Goal: Register for event/course

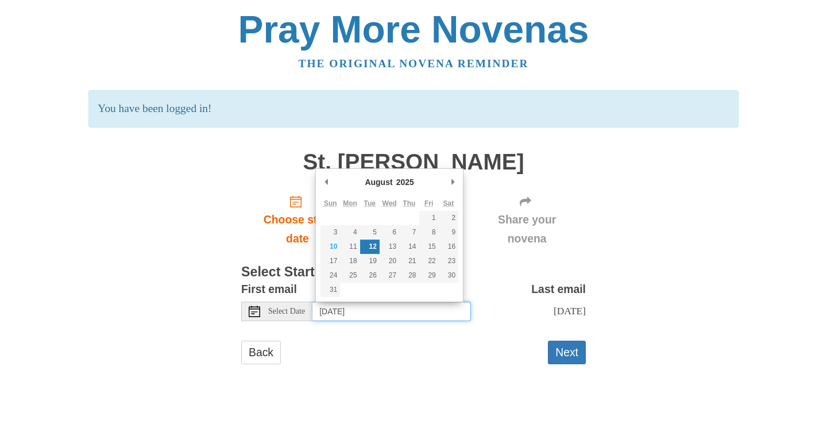
click at [359, 313] on input "Tuesday, August 12th" at bounding box center [392, 312] width 159 height 20
type input "Monday, August 11th"
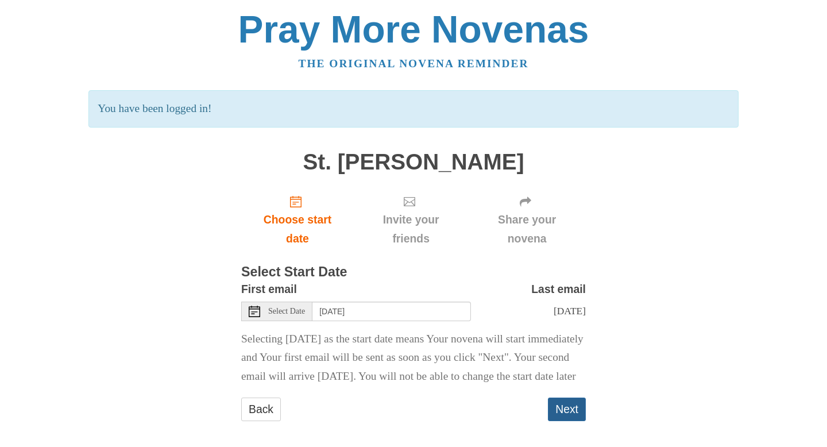
click at [562, 421] on button "Next" at bounding box center [567, 410] width 38 height 24
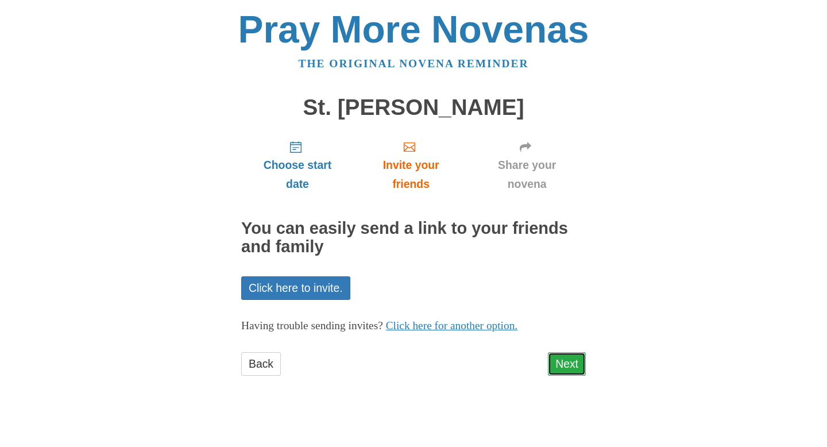
click at [568, 373] on link "Next" at bounding box center [567, 364] width 38 height 24
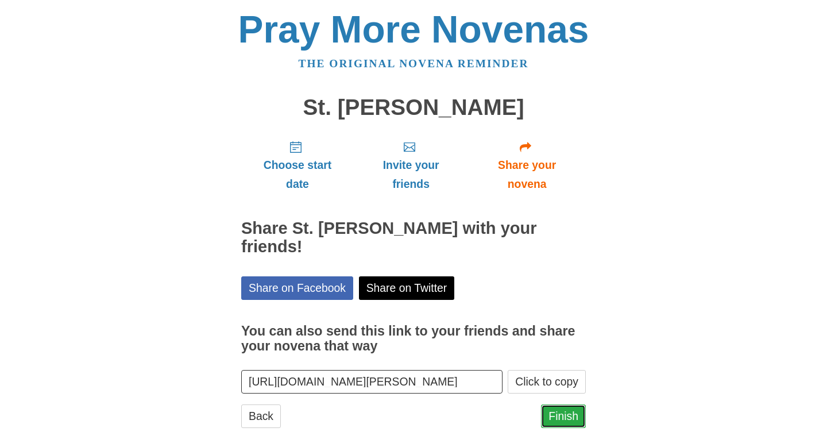
click at [568, 405] on link "Finish" at bounding box center [563, 417] width 45 height 24
